Goal: Task Accomplishment & Management: Manage account settings

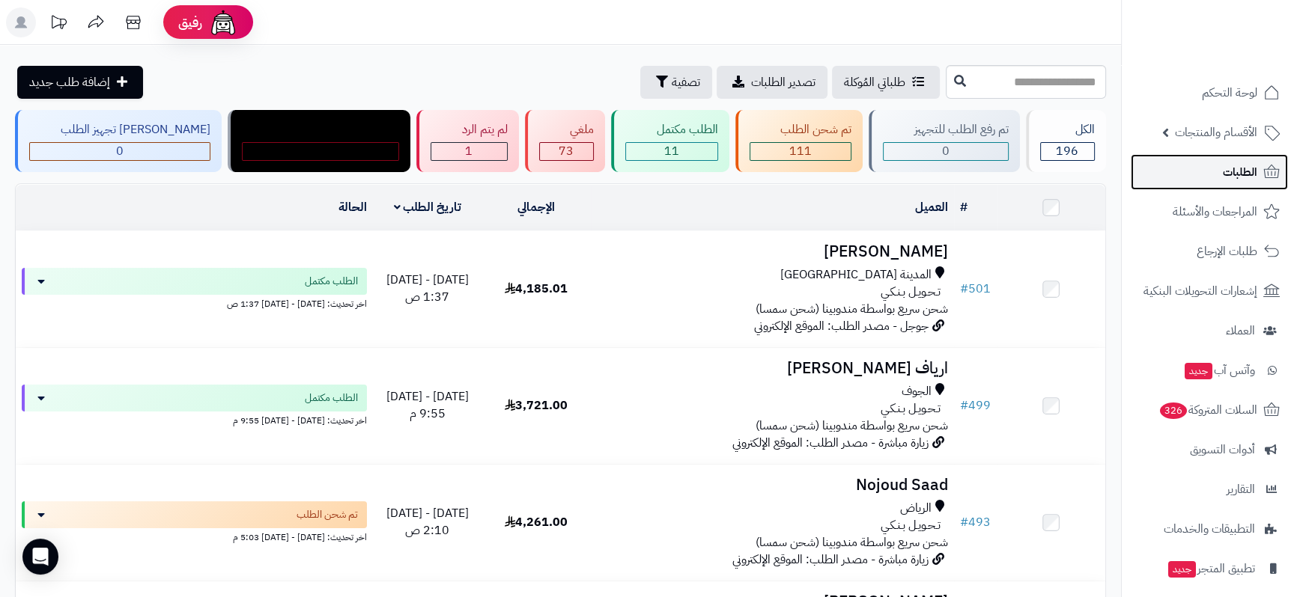
click at [1233, 172] on span "الطلبات" at bounding box center [1240, 172] width 34 height 21
click at [1220, 171] on link "الطلبات" at bounding box center [1209, 172] width 157 height 36
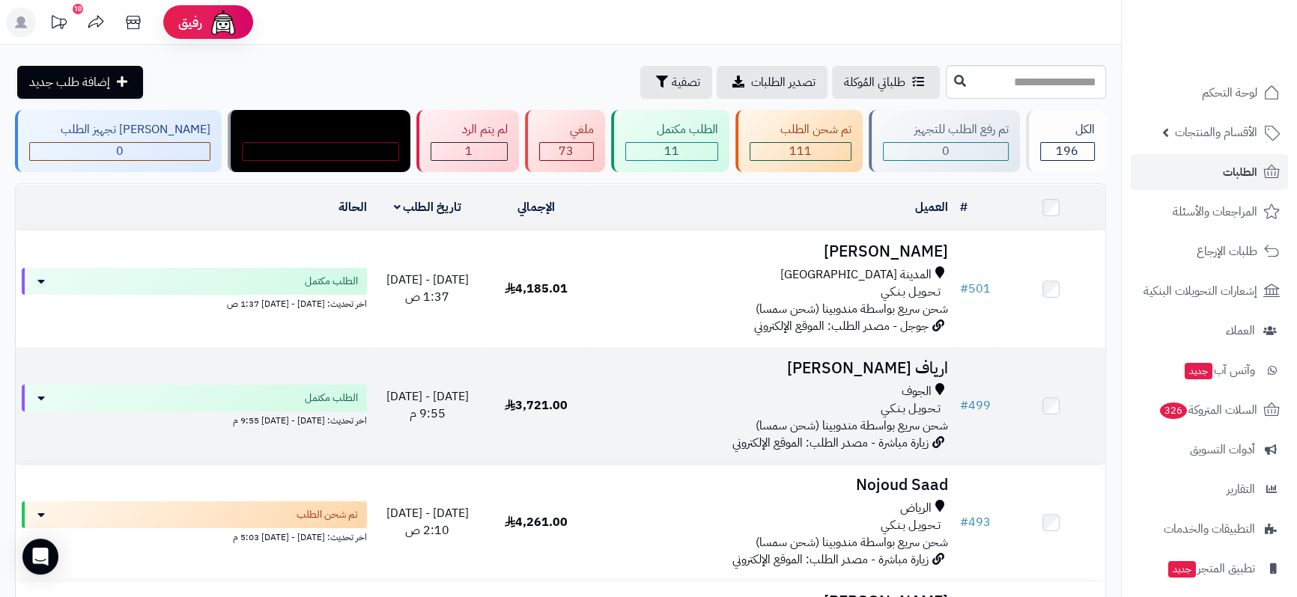
click at [920, 360] on h3 "ارياف [PERSON_NAME]" at bounding box center [772, 368] width 351 height 17
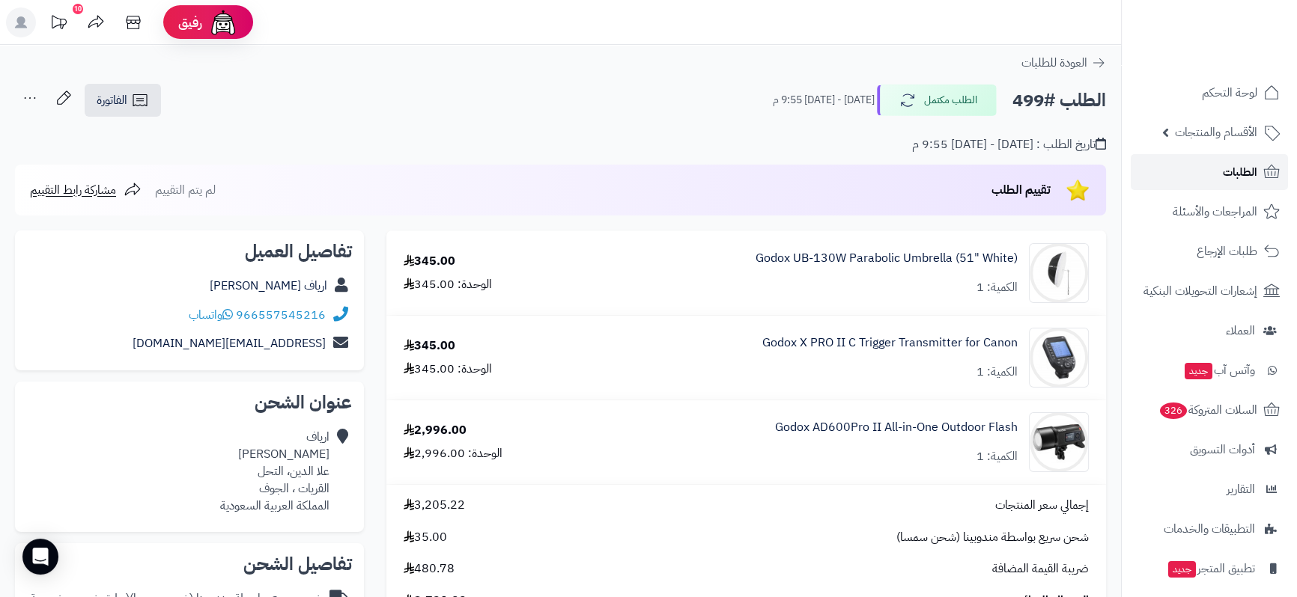
click at [1231, 174] on span "الطلبات" at bounding box center [1240, 172] width 34 height 21
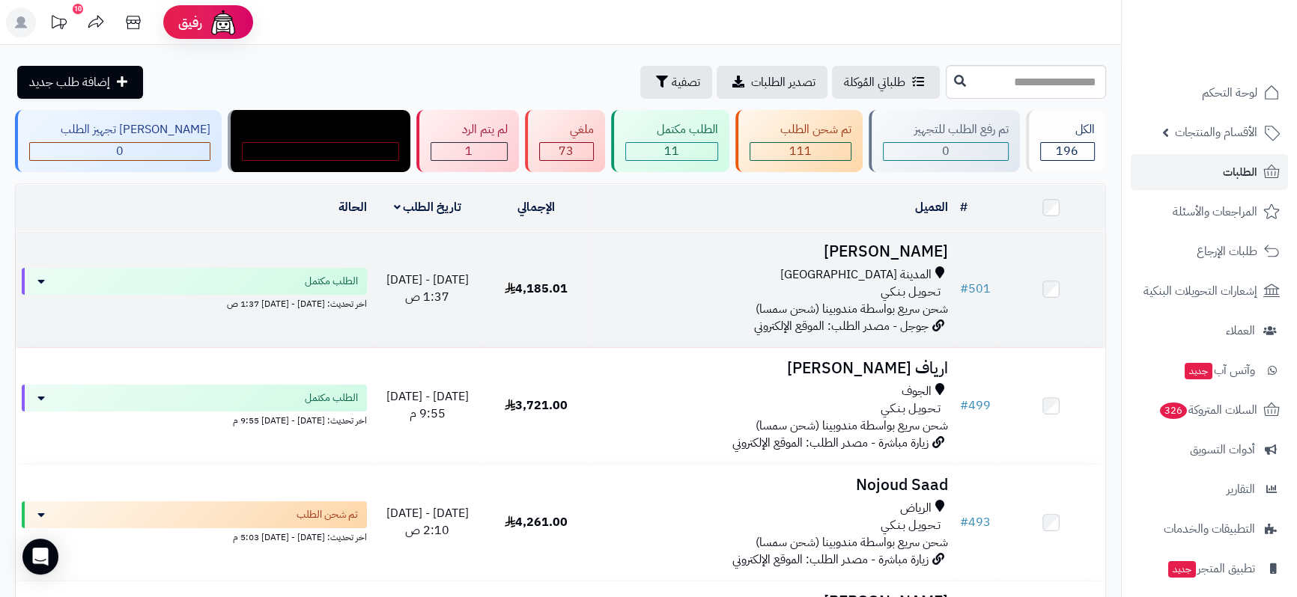
click at [907, 251] on h3 "[PERSON_NAME]" at bounding box center [772, 251] width 351 height 17
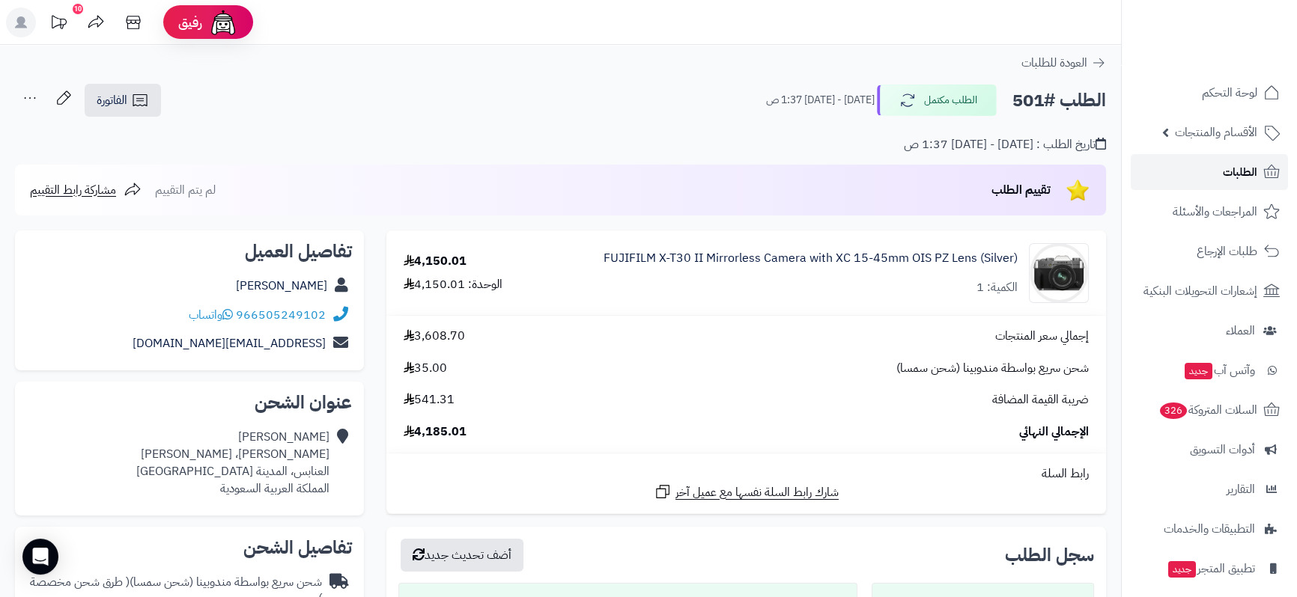
click at [1216, 174] on link "الطلبات" at bounding box center [1209, 172] width 157 height 36
